Goal: Find specific page/section: Find specific page/section

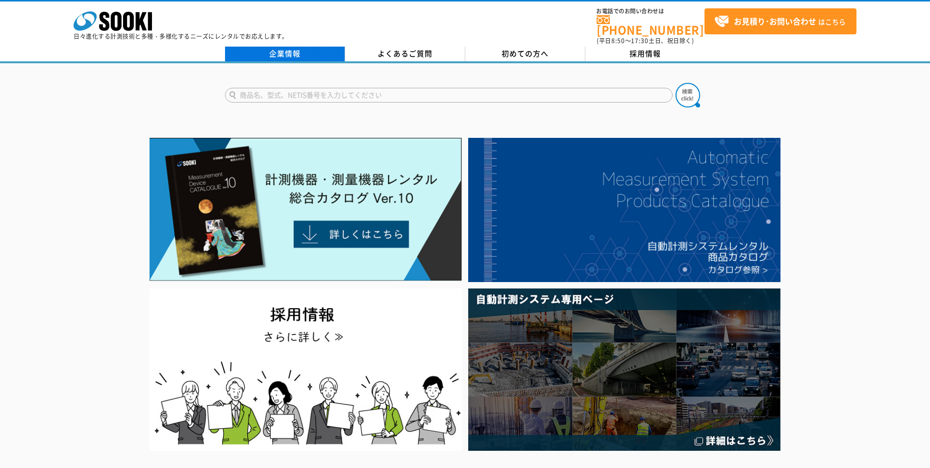
click at [334, 47] on link "企業情報" at bounding box center [285, 54] width 120 height 15
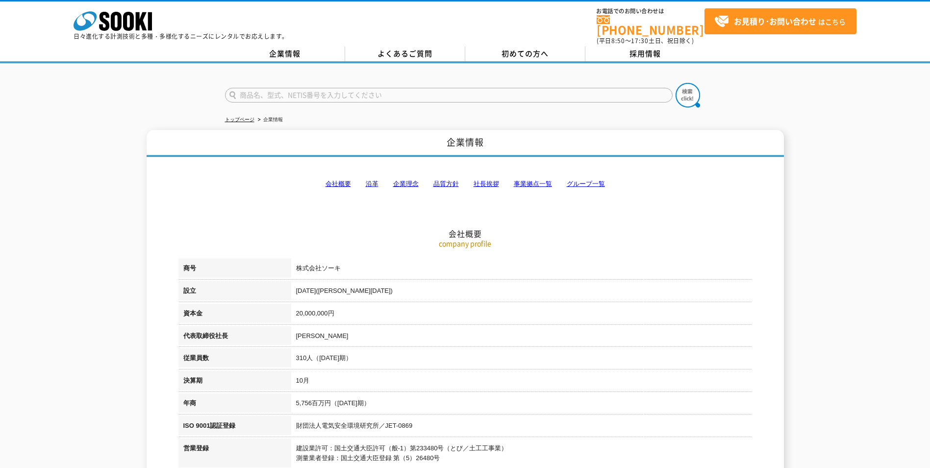
click at [524, 180] on link "事業拠点一覧" at bounding box center [533, 183] width 38 height 7
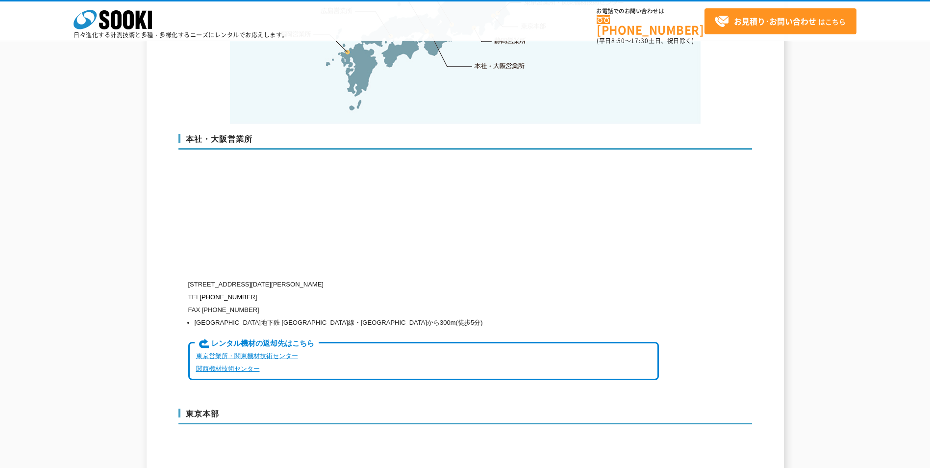
scroll to position [2410, 0]
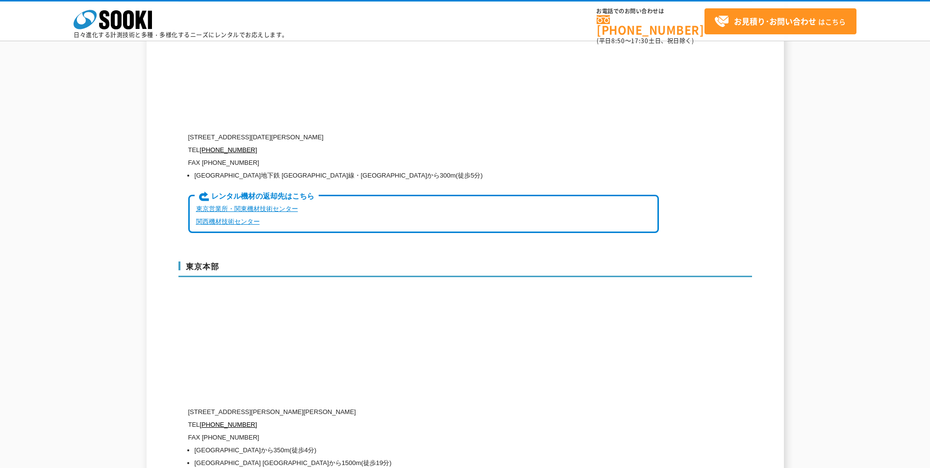
click at [224, 218] on link "関西機材技術センター" at bounding box center [228, 221] width 64 height 7
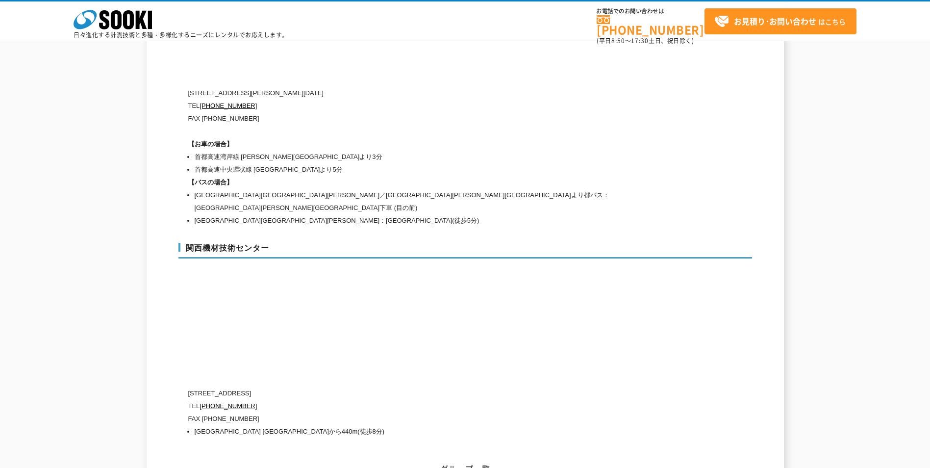
scroll to position [4384, 0]
